Goal: Book appointment/travel/reservation

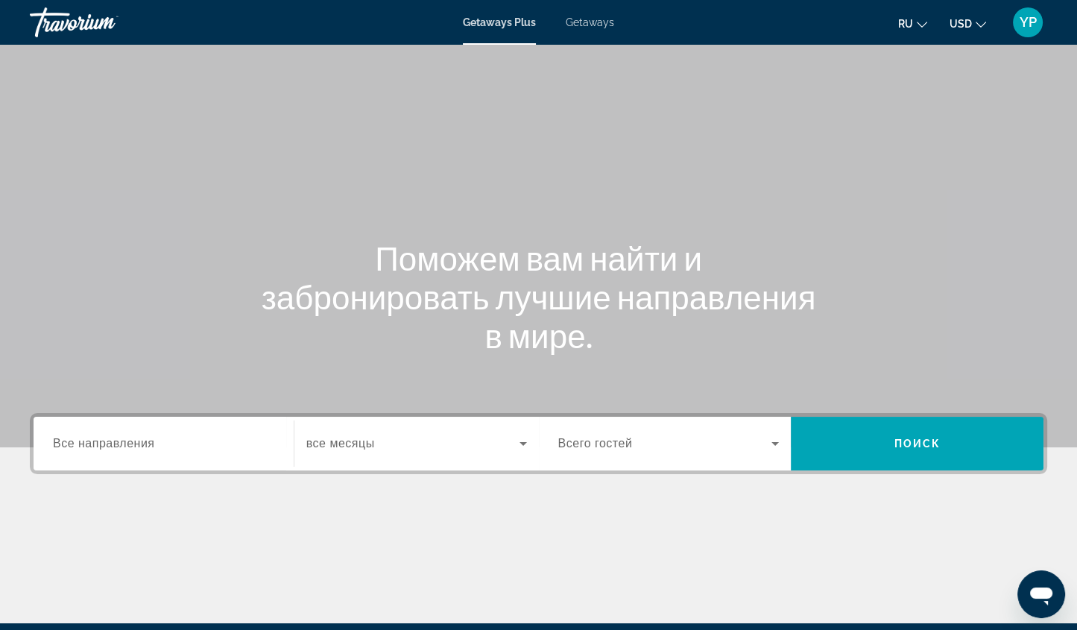
click at [183, 435] on input "Destination Все направления" at bounding box center [163, 444] width 221 height 18
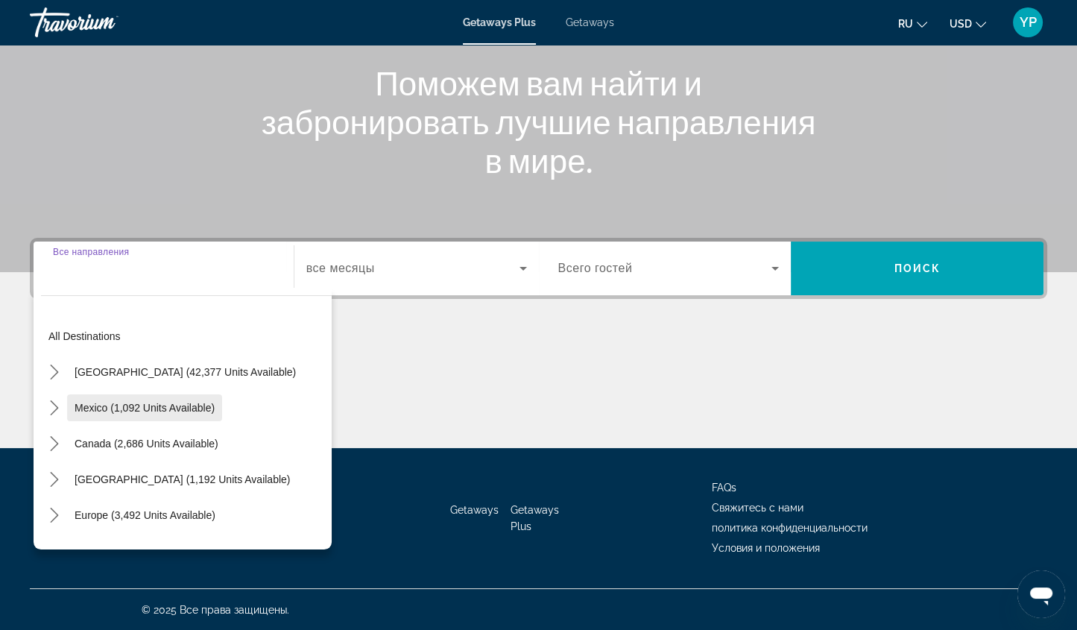
click at [186, 409] on span "Mexico (1,092 units available)" at bounding box center [145, 408] width 140 height 12
type input "**********"
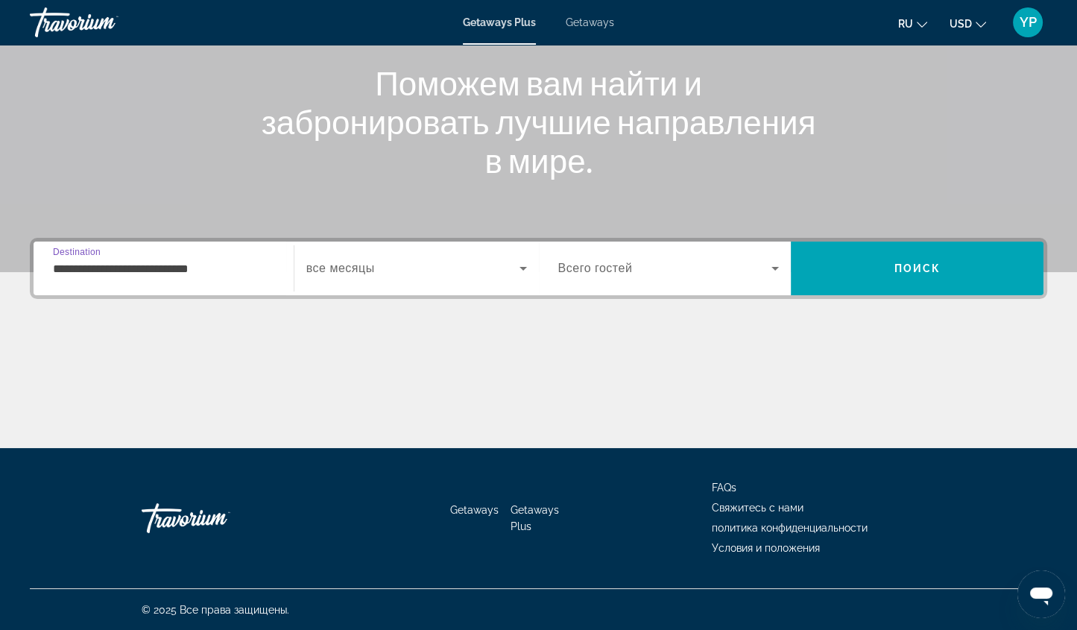
click at [462, 259] on span "Search widget" at bounding box center [412, 268] width 213 height 18
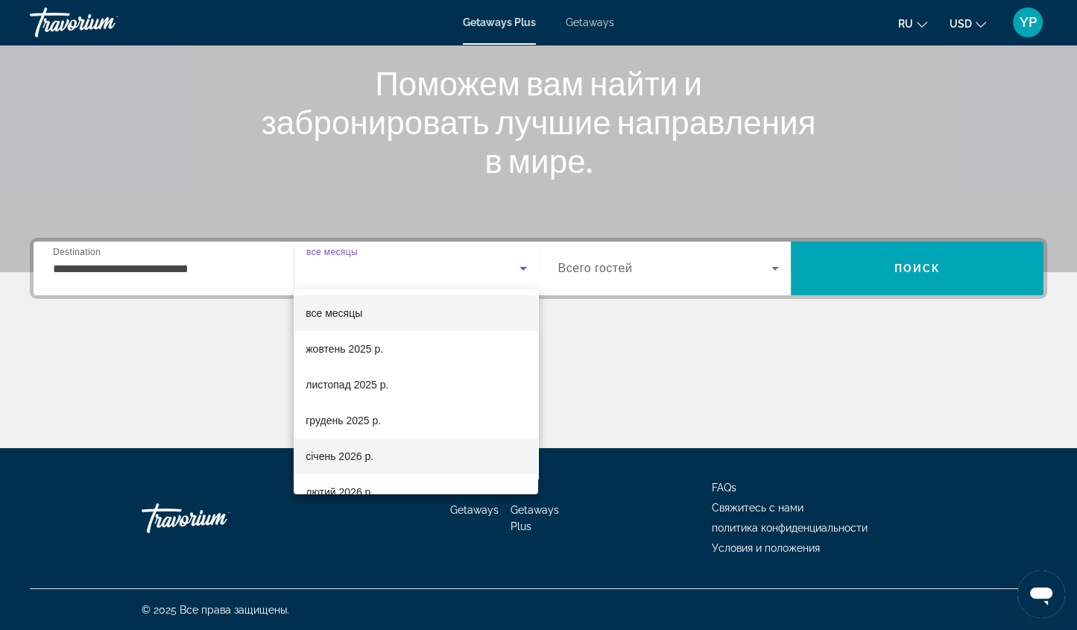
click at [379, 453] on mat-option "січень 2026 р." at bounding box center [416, 456] width 245 height 36
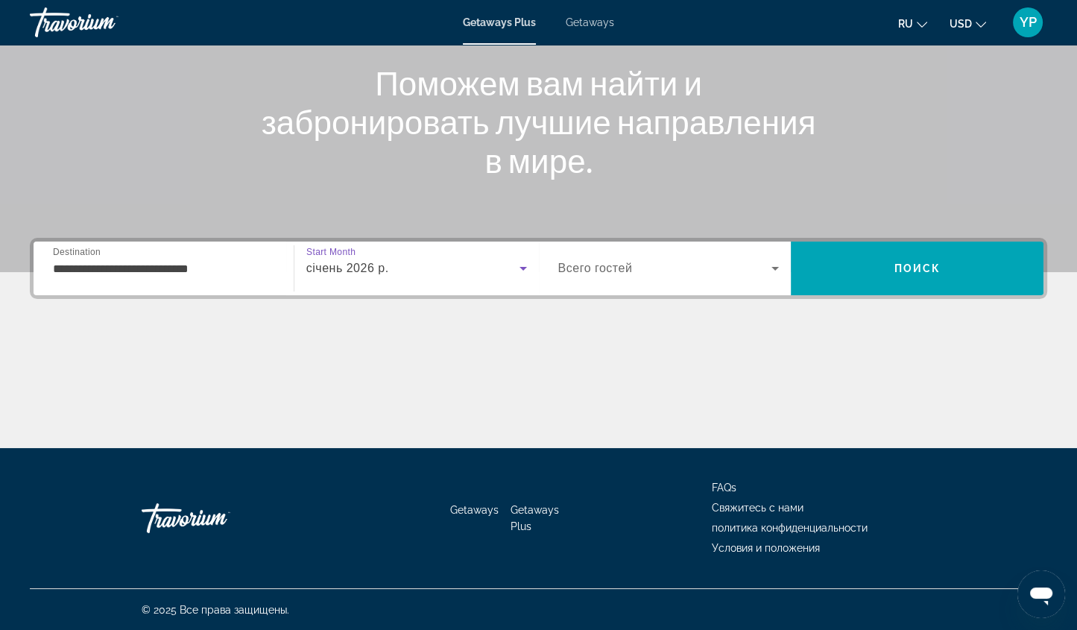
click at [722, 276] on span "Search widget" at bounding box center [665, 268] width 214 height 18
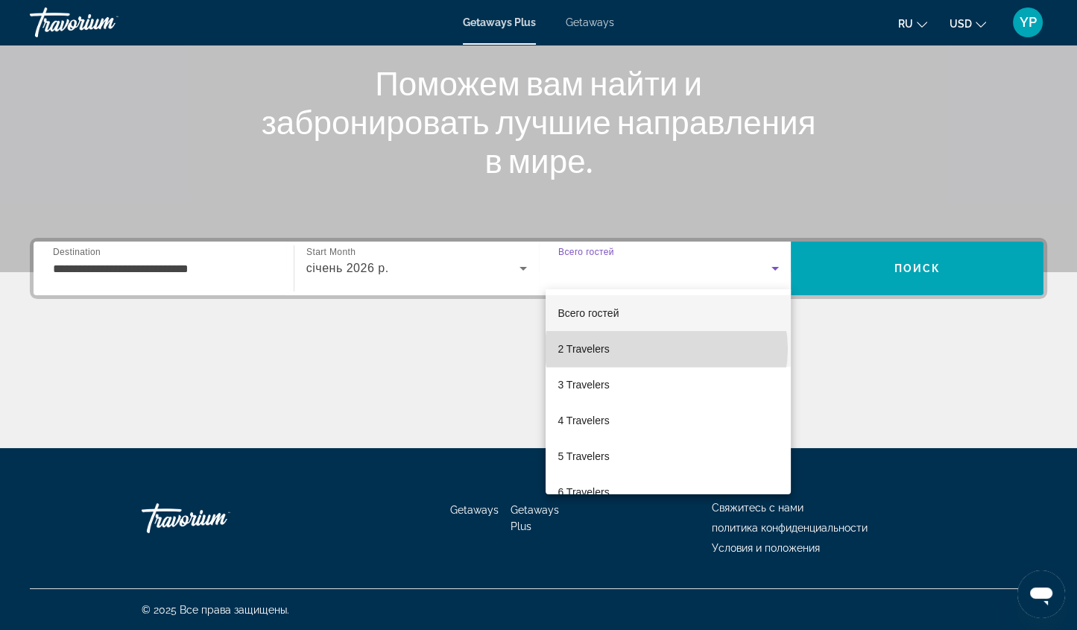
click at [667, 349] on mat-option "2 Travelers" at bounding box center [668, 349] width 245 height 36
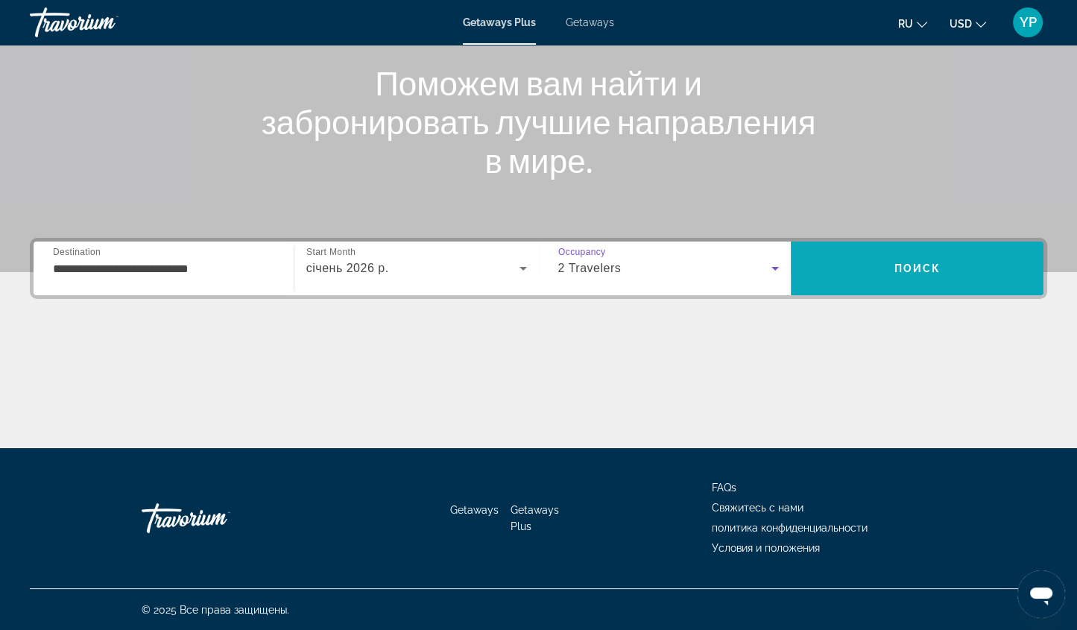
click at [840, 262] on span "Search" at bounding box center [917, 269] width 253 height 36
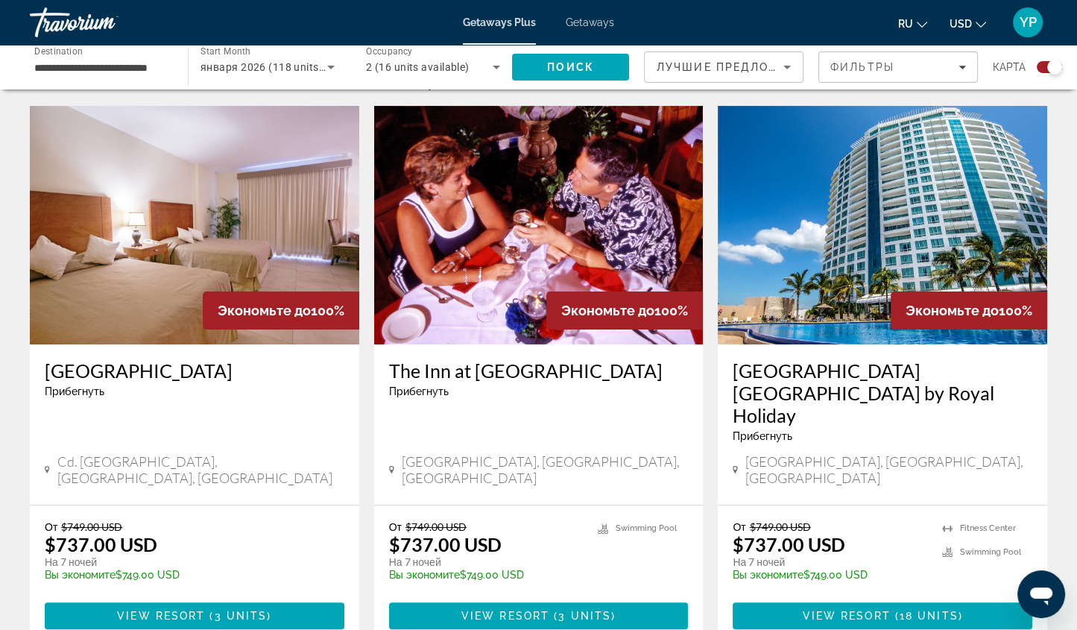
scroll to position [500, 0]
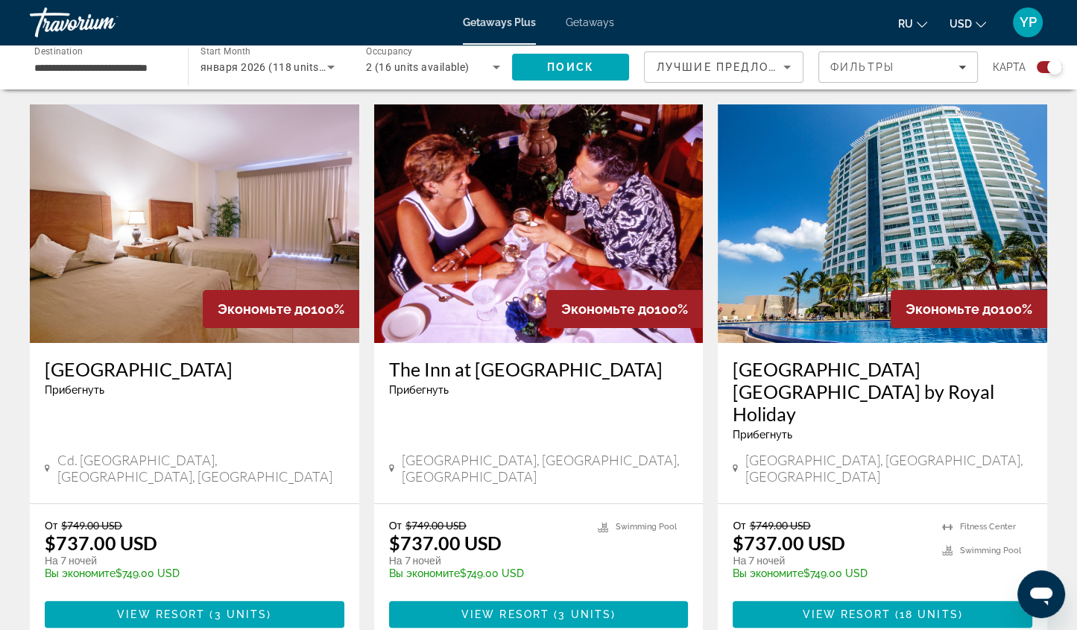
click at [974, 24] on button "USD USD ($) MXN (Mex$) CAD (Can$) GBP (£) EUR (€) AUD (A$) NZD (NZ$) CNY (CN¥)" at bounding box center [968, 24] width 37 height 22
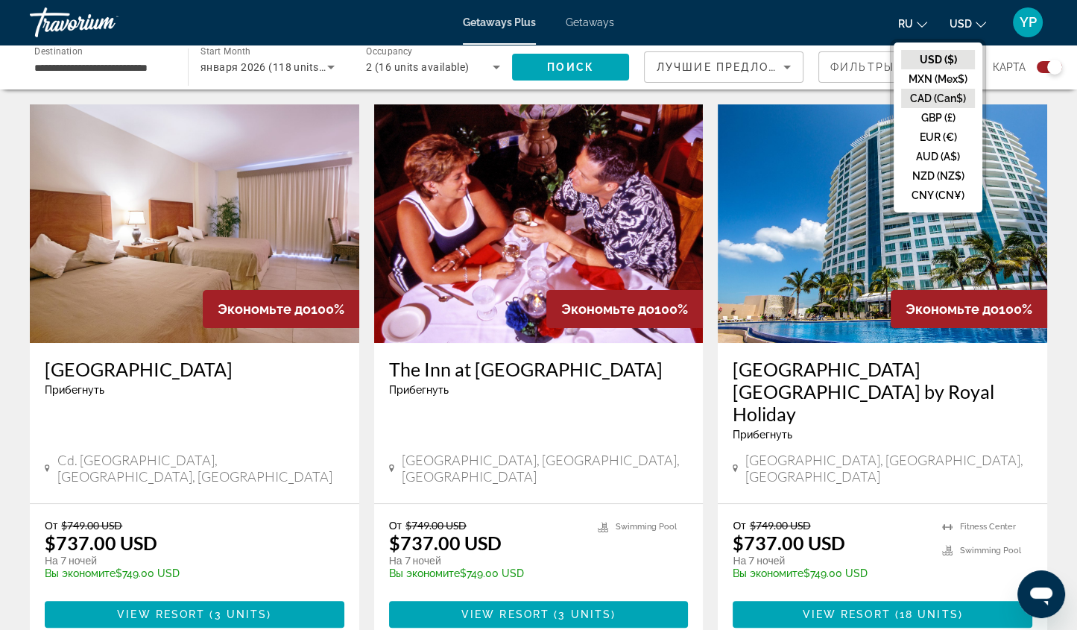
click at [948, 101] on button "CAD (Can$)" at bounding box center [938, 98] width 74 height 19
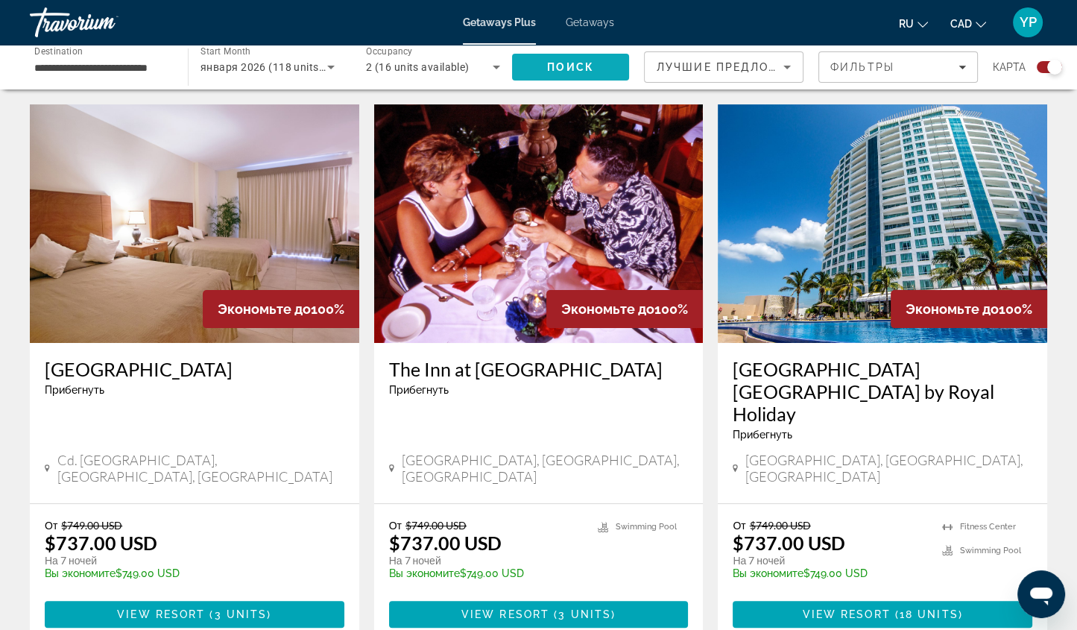
click at [557, 66] on span "Поиск" at bounding box center [570, 67] width 47 height 12
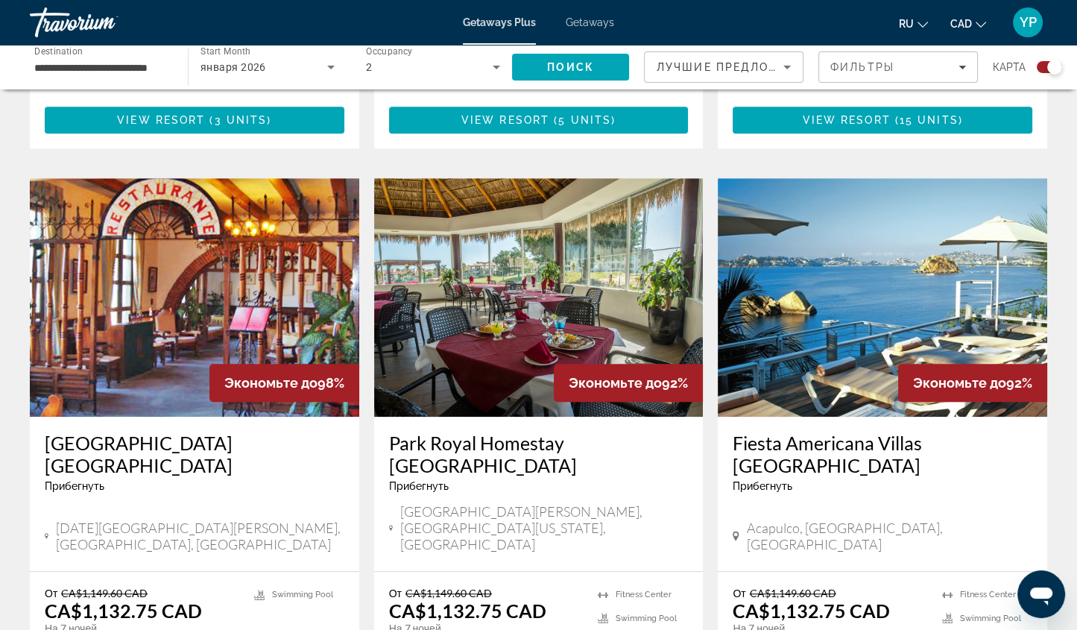
scroll to position [1534, 0]
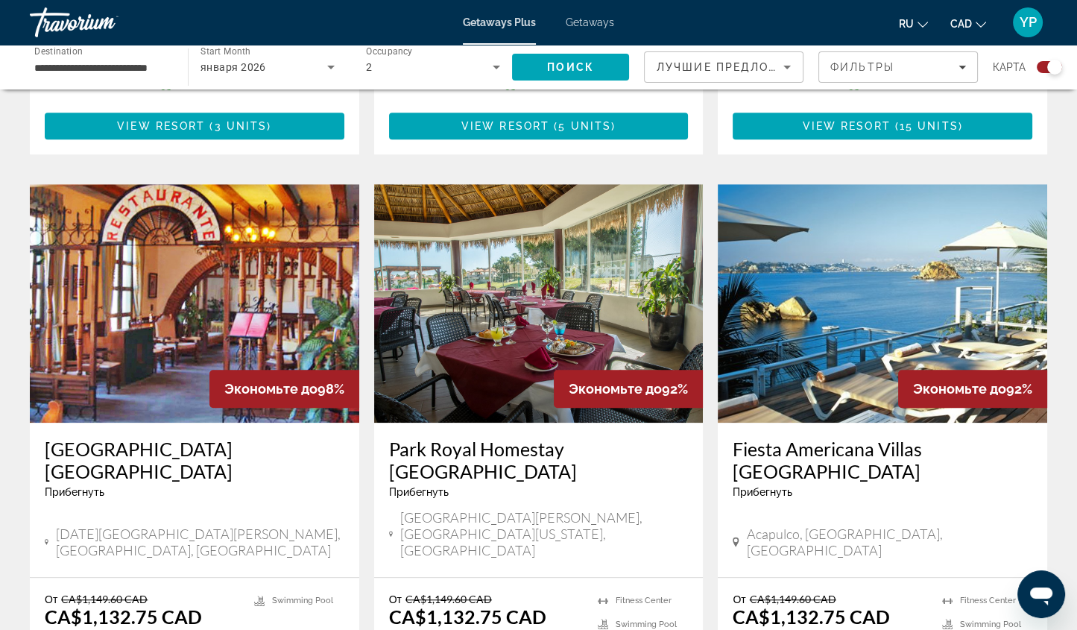
click at [437, 73] on div "2" at bounding box center [429, 67] width 127 height 18
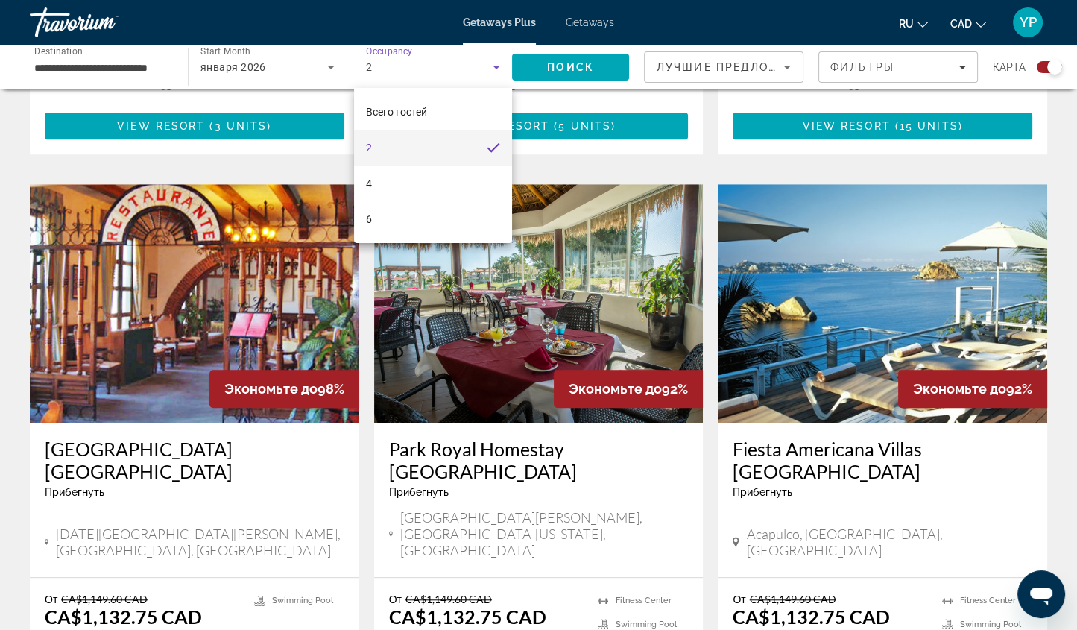
click at [569, 176] on div at bounding box center [538, 315] width 1077 height 630
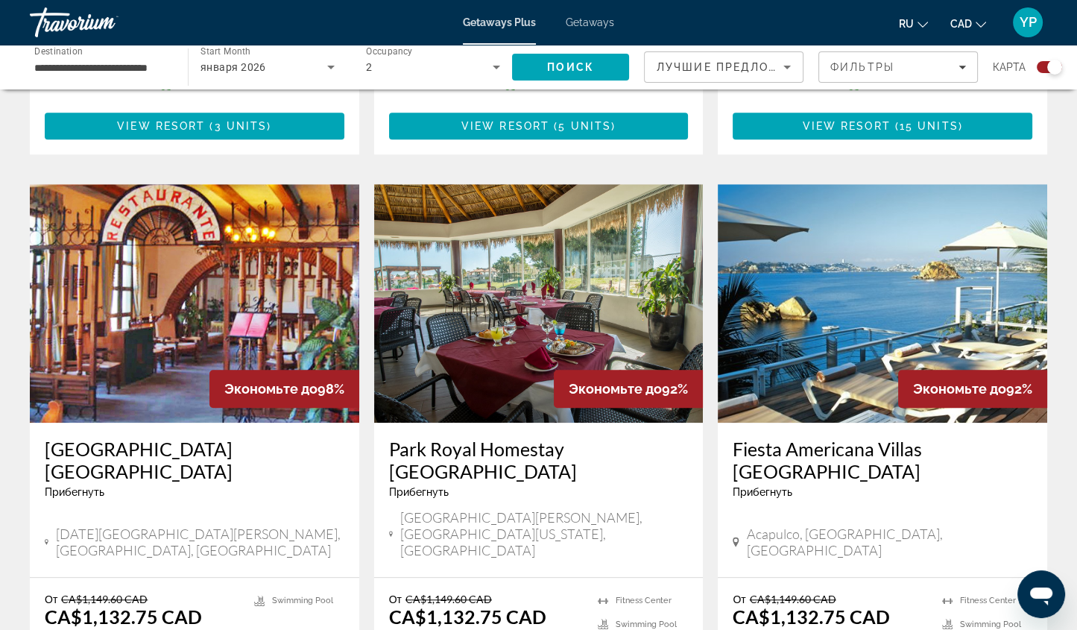
click at [156, 71] on input "**********" at bounding box center [101, 68] width 134 height 18
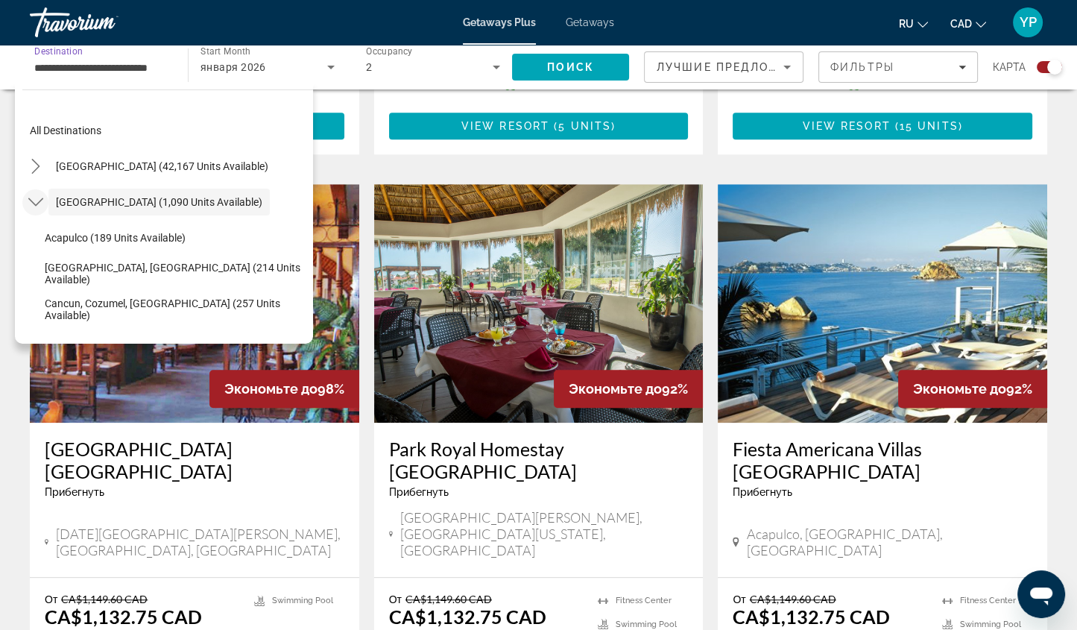
click at [29, 207] on icon "Toggle Mexico (1,090 units available) submenu" at bounding box center [35, 202] width 15 height 15
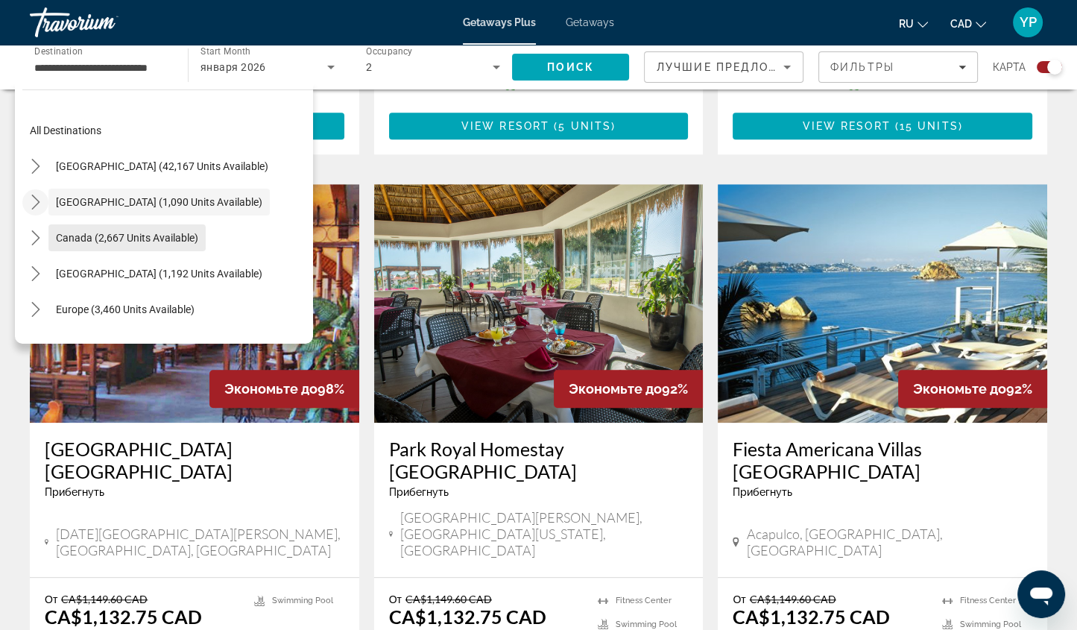
click at [76, 233] on span "Canada (2,667 units available)" at bounding box center [127, 238] width 142 height 12
type input "**********"
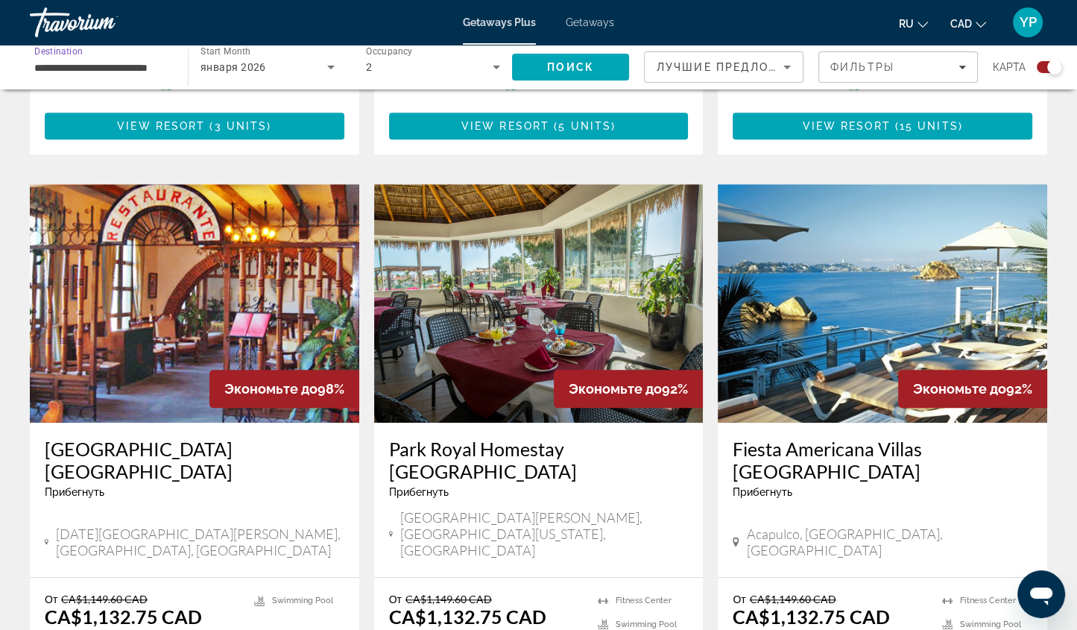
click at [295, 72] on div "января 2026" at bounding box center [264, 67] width 127 height 18
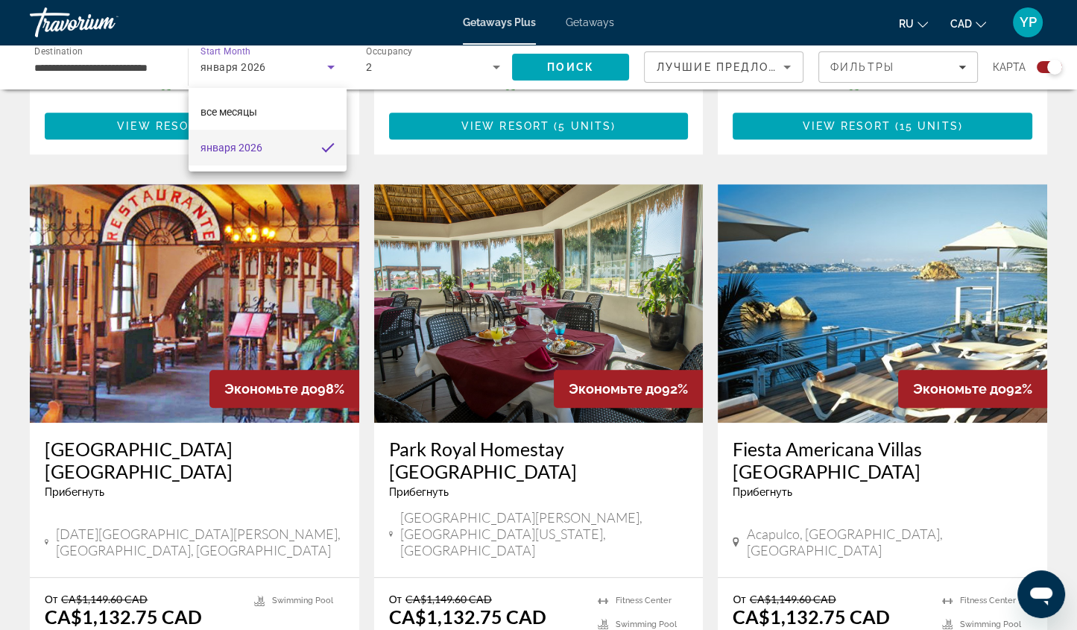
click at [550, 63] on div at bounding box center [538, 315] width 1077 height 630
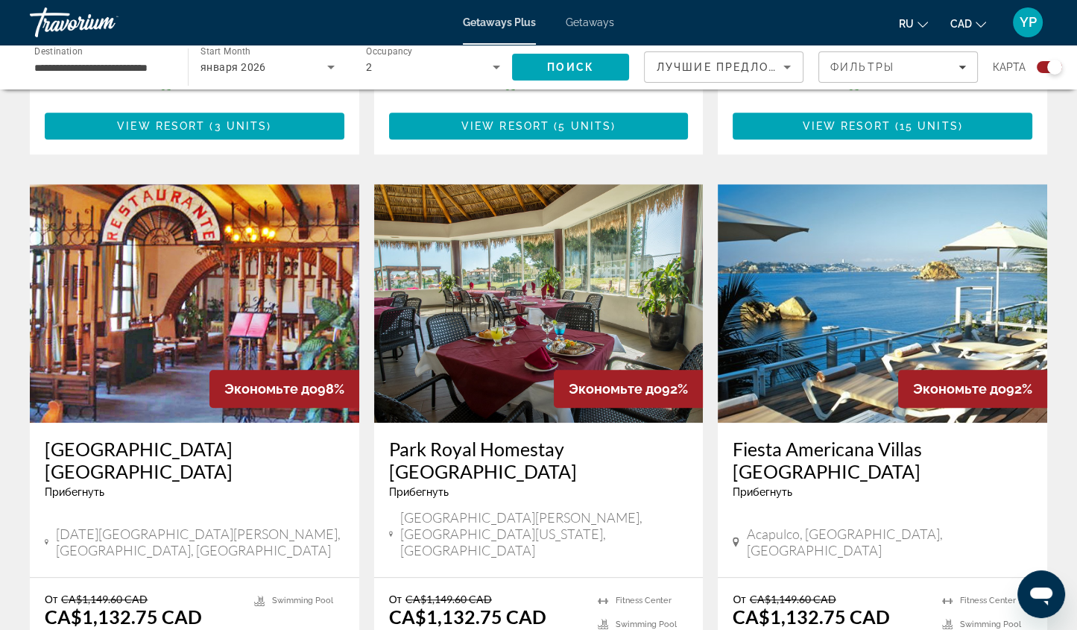
click at [550, 63] on span "Поиск" at bounding box center [570, 67] width 47 height 12
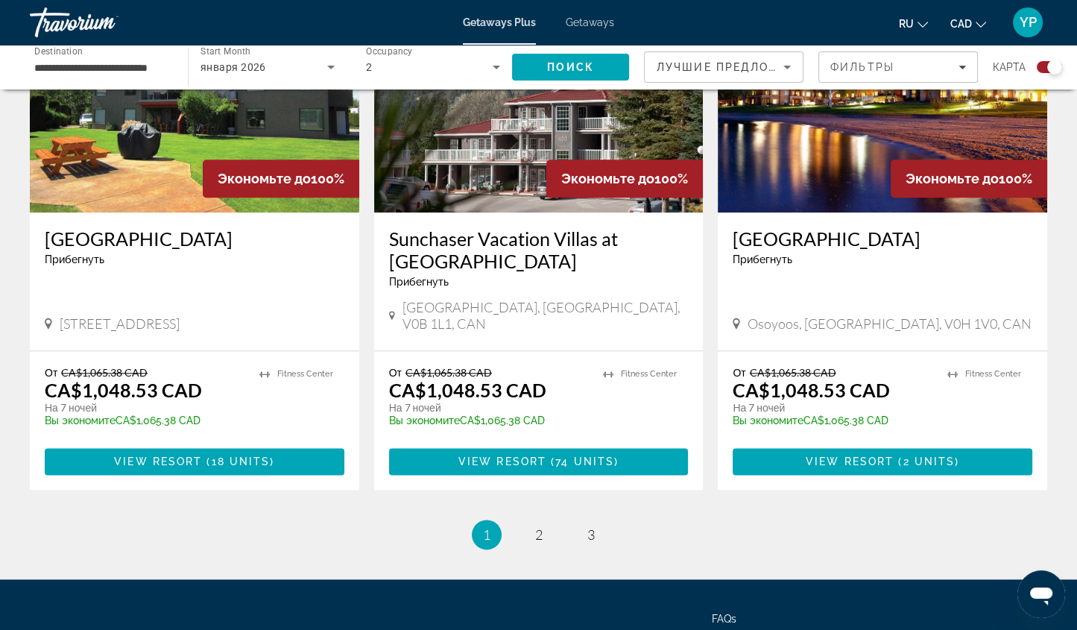
scroll to position [2228, 0]
click at [541, 526] on span "2" at bounding box center [538, 534] width 7 height 16
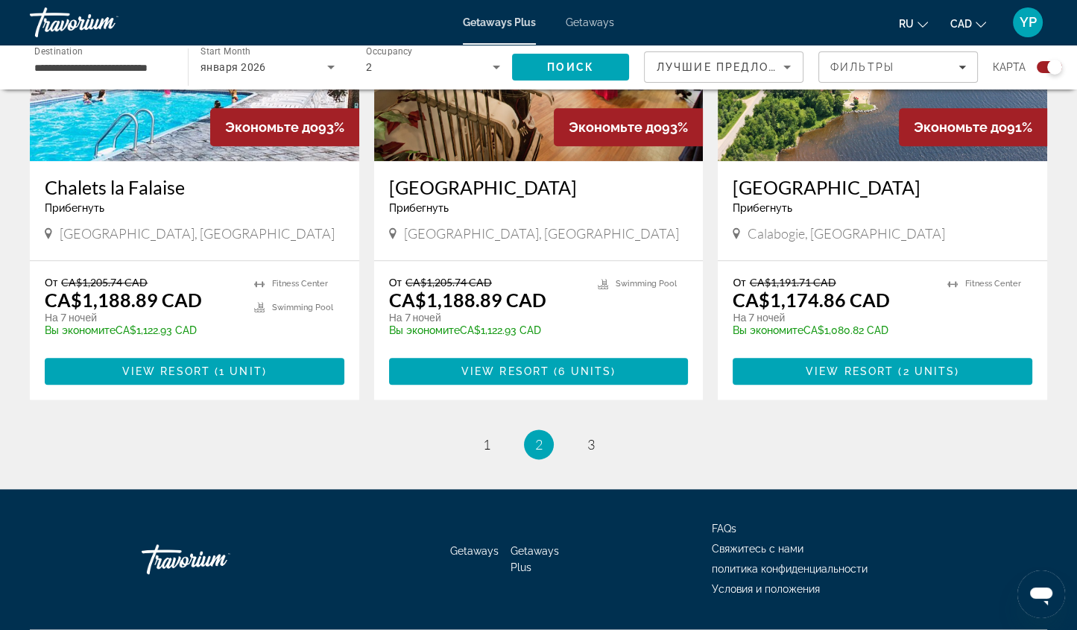
scroll to position [2260, 0]
